Goal: Information Seeking & Learning: Learn about a topic

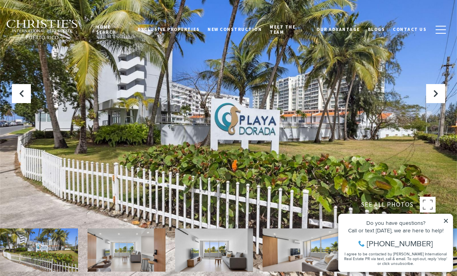
click at [137, 254] on img at bounding box center [127, 249] width 78 height 43
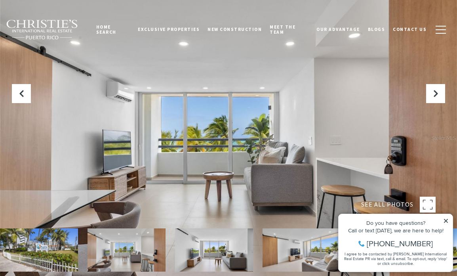
click at [217, 253] on img at bounding box center [214, 249] width 78 height 43
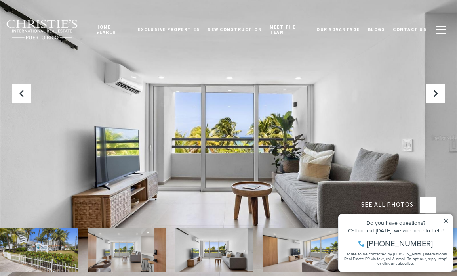
click at [309, 261] on img at bounding box center [302, 249] width 78 height 43
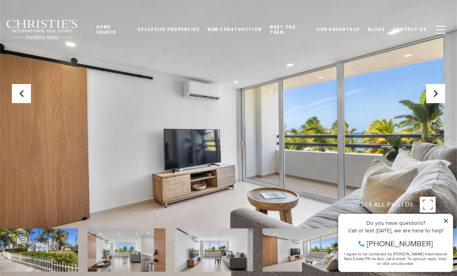
click at [444, 219] on icon at bounding box center [446, 221] width 4 height 4
click at [453, 221] on div "Do you have questions? Call or text [DATE], we are here to help! [PHONE_NUMBER]…" at bounding box center [396, 242] width 114 height 57
click at [446, 221] on icon at bounding box center [447, 221] width 6 height 6
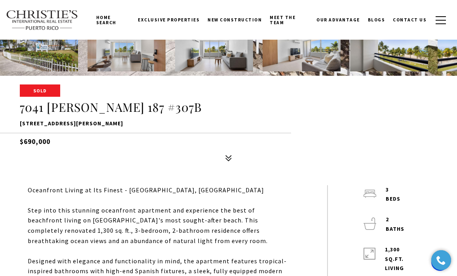
scroll to position [141, 0]
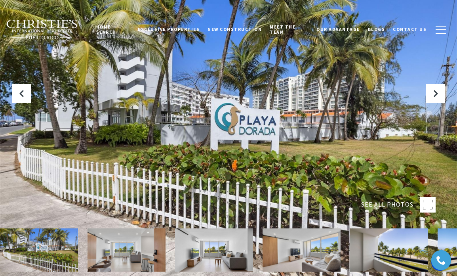
click at [403, 254] on img at bounding box center [389, 249] width 78 height 43
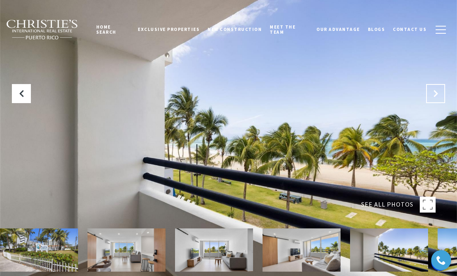
click at [436, 90] on icon "Next Slide" at bounding box center [436, 94] width 8 height 8
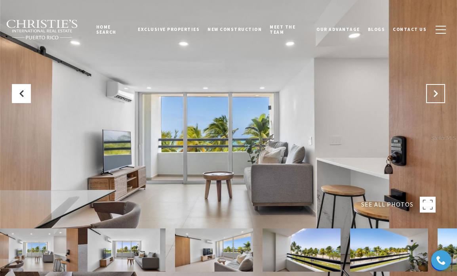
click at [436, 90] on icon "Next Slide" at bounding box center [436, 94] width 8 height 8
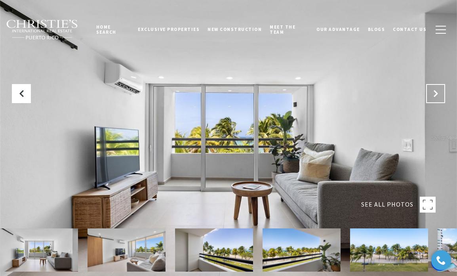
click at [436, 90] on icon "Next Slide" at bounding box center [436, 94] width 8 height 8
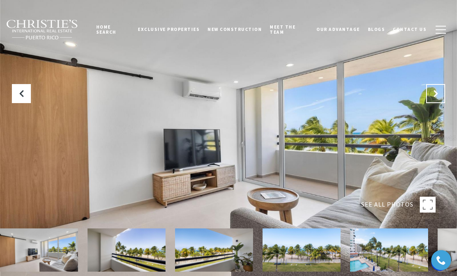
click at [436, 90] on icon "Next Slide" at bounding box center [436, 94] width 8 height 8
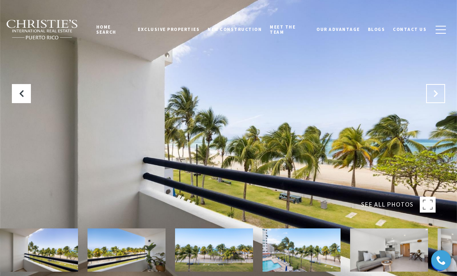
click at [436, 90] on icon "Next Slide" at bounding box center [436, 94] width 8 height 8
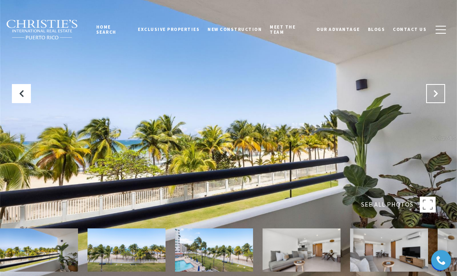
click at [436, 91] on icon "Next Slide" at bounding box center [436, 94] width 8 height 8
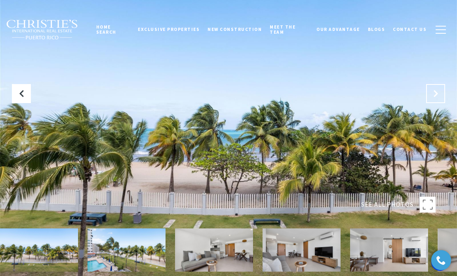
click at [436, 91] on icon "Next Slide" at bounding box center [436, 94] width 8 height 8
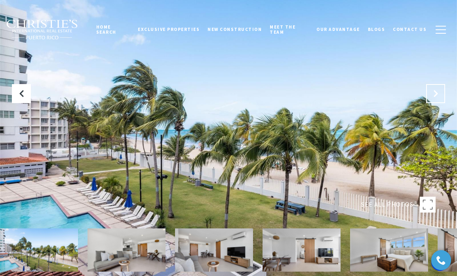
click at [436, 91] on icon "Next Slide" at bounding box center [436, 94] width 8 height 8
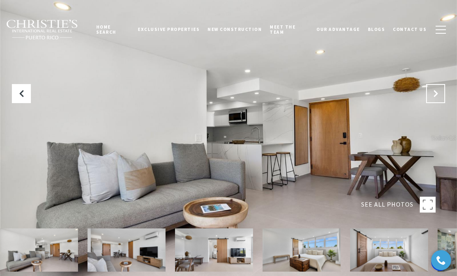
click at [436, 91] on icon "Next Slide" at bounding box center [436, 94] width 8 height 8
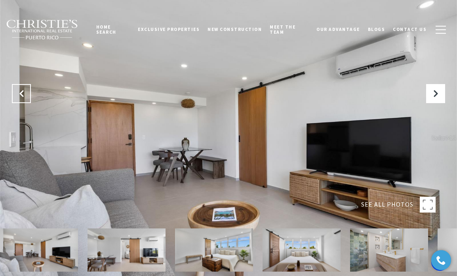
click at [26, 99] on button "Previous Slide" at bounding box center [21, 93] width 19 height 19
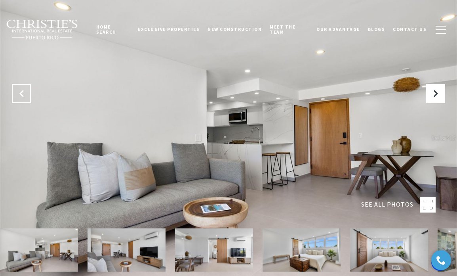
click at [26, 99] on button "Previous Slide" at bounding box center [21, 93] width 19 height 19
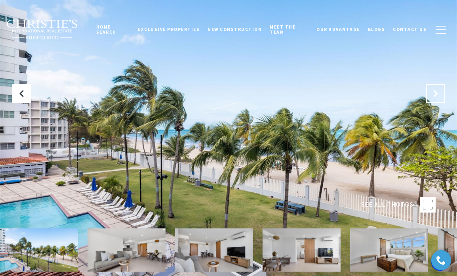
click at [441, 101] on button "Next Slide" at bounding box center [435, 93] width 19 height 19
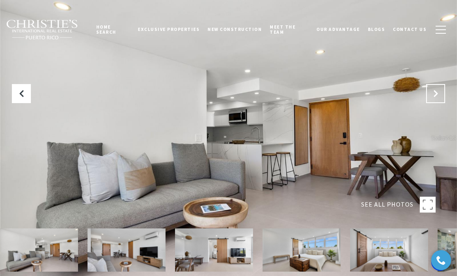
click at [441, 101] on button "Next Slide" at bounding box center [435, 93] width 19 height 19
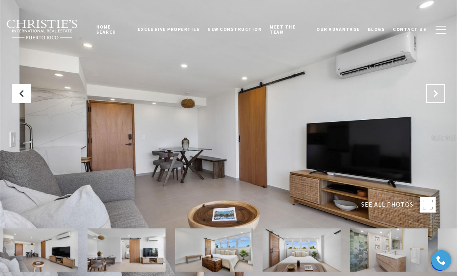
click at [441, 101] on button "Next Slide" at bounding box center [435, 93] width 19 height 19
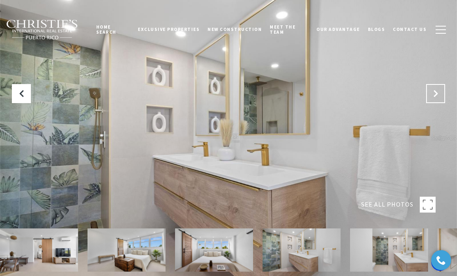
click at [440, 100] on button "Next Slide" at bounding box center [435, 93] width 19 height 19
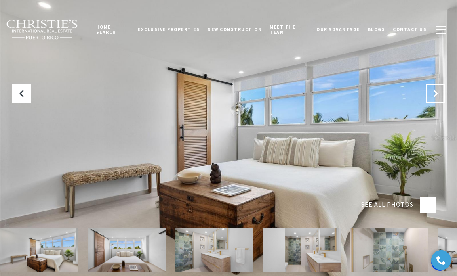
click at [440, 100] on button "Next Slide" at bounding box center [435, 93] width 19 height 19
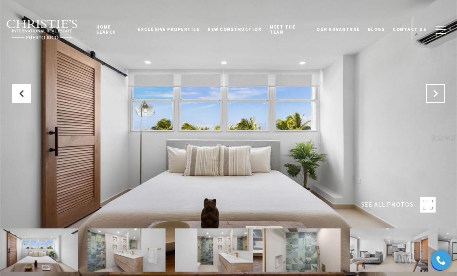
click at [440, 100] on button "Next Slide" at bounding box center [435, 93] width 19 height 19
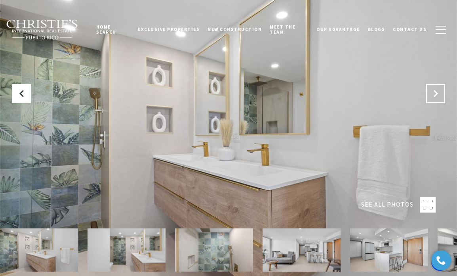
click at [440, 100] on button "Next Slide" at bounding box center [435, 93] width 19 height 19
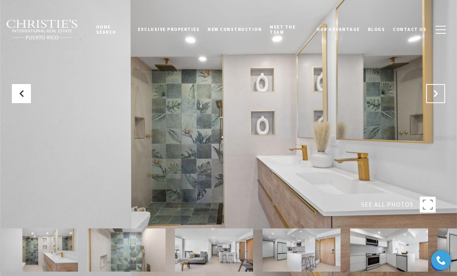
click at [440, 100] on button "Next Slide" at bounding box center [435, 93] width 19 height 19
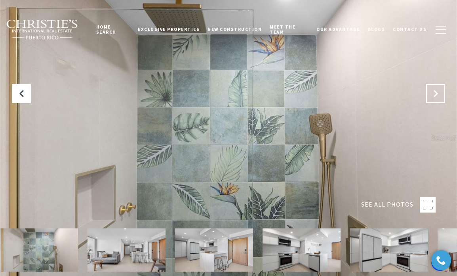
click at [440, 100] on button "Next Slide" at bounding box center [435, 93] width 19 height 19
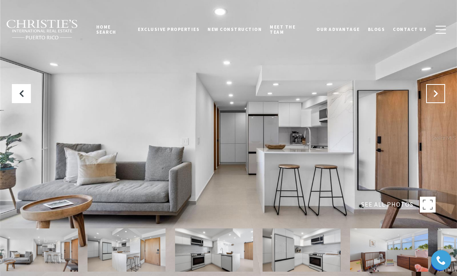
click at [440, 100] on button "Next Slide" at bounding box center [435, 93] width 19 height 19
